Goal: Task Accomplishment & Management: Use online tool/utility

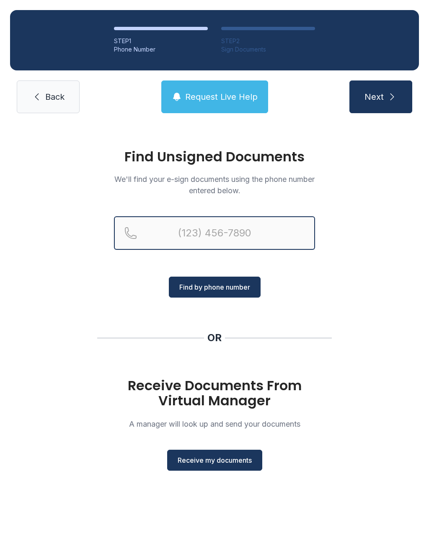
click at [196, 232] on input "Reservation phone number" at bounding box center [214, 233] width 201 height 34
type input "[PHONE_NUMBER]"
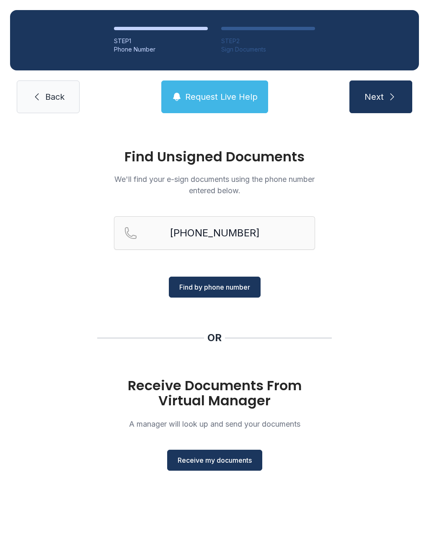
click at [232, 297] on button "Find by phone number" at bounding box center [215, 287] width 92 height 21
click at [232, 287] on span "Find by phone number" at bounding box center [214, 287] width 71 height 10
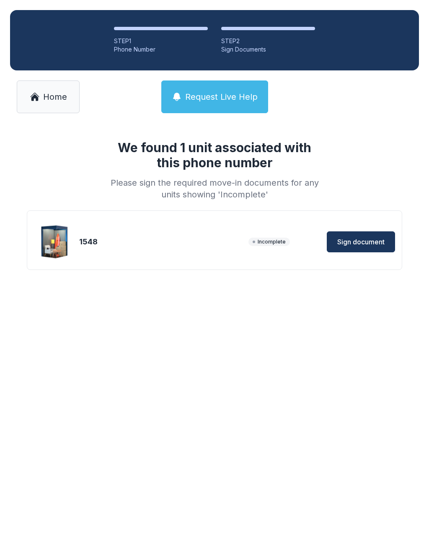
click at [365, 243] on span "Sign document" at bounding box center [360, 242] width 47 height 10
click at [59, 99] on span "Home" at bounding box center [55, 97] width 24 height 12
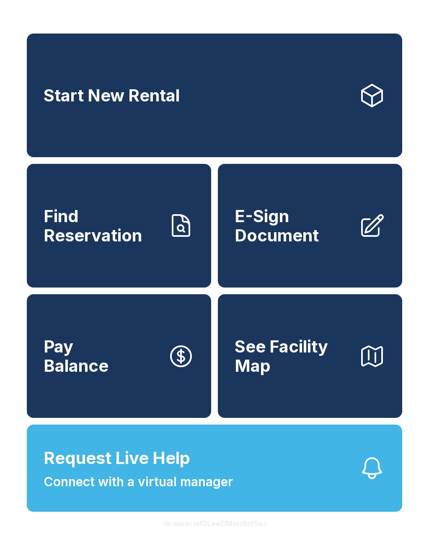
click at [274, 482] on button "Request Live Help Connect with a virtual manager" at bounding box center [214, 467] width 375 height 87
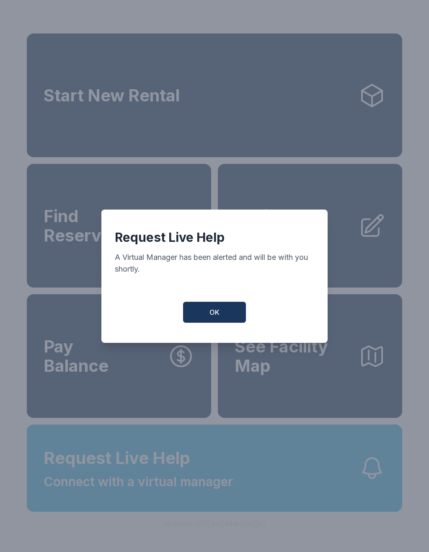
click at [231, 323] on button "OK" at bounding box center [214, 312] width 63 height 21
